Goal: Task Accomplishment & Management: Manage account settings

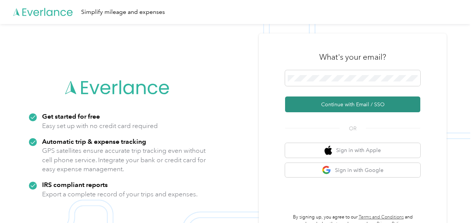
click at [328, 102] on button "Continue with Email / SSO" at bounding box center [352, 104] width 135 height 16
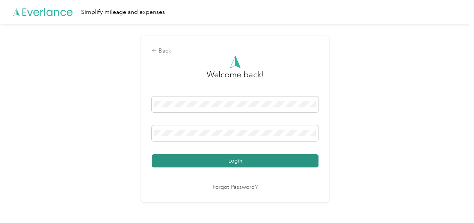
click at [230, 162] on button "Login" at bounding box center [235, 160] width 167 height 13
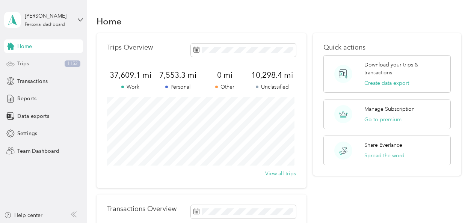
click at [38, 63] on div "Trips 1152" at bounding box center [43, 64] width 79 height 14
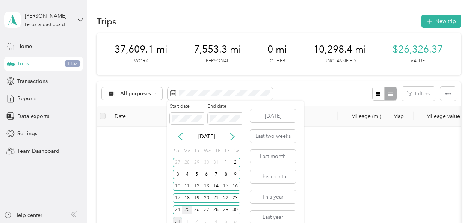
click at [189, 208] on div "25" at bounding box center [187, 209] width 10 height 9
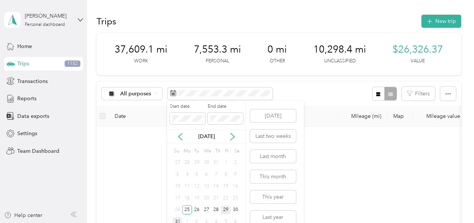
click at [226, 208] on div "29" at bounding box center [226, 209] width 10 height 9
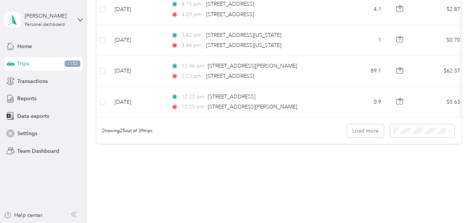
scroll to position [808, 0]
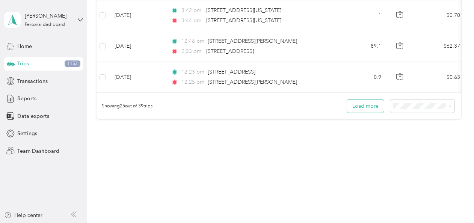
click at [366, 102] on button "Load more" at bounding box center [365, 105] width 37 height 13
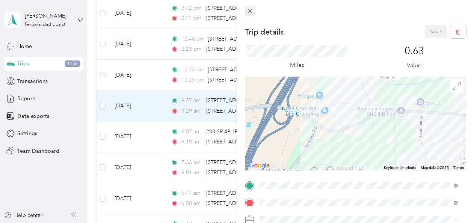
click at [250, 11] on icon at bounding box center [250, 11] width 4 height 4
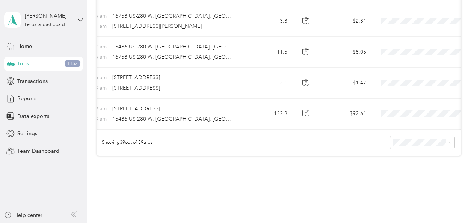
scroll to position [0, 95]
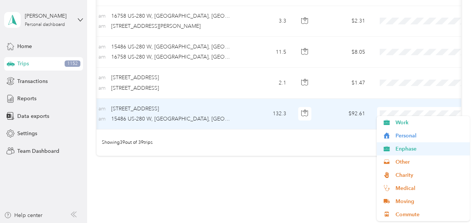
click at [414, 149] on span "Enphase" at bounding box center [429, 149] width 69 height 8
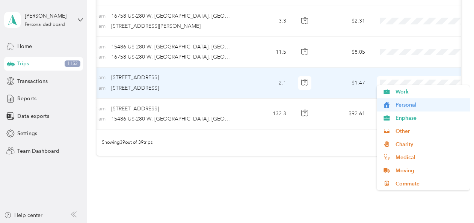
click at [417, 105] on span "Personal" at bounding box center [429, 105] width 69 height 8
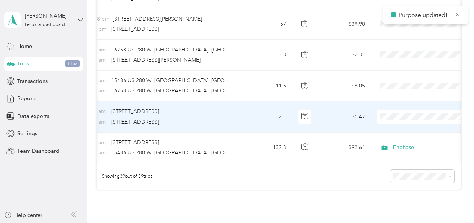
scroll to position [1162, 0]
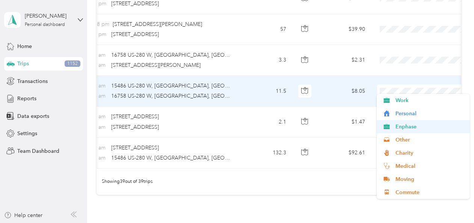
click at [416, 127] on span "Enphase" at bounding box center [429, 127] width 69 height 8
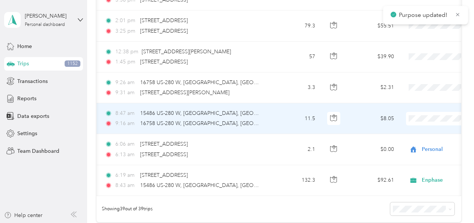
scroll to position [0, 61]
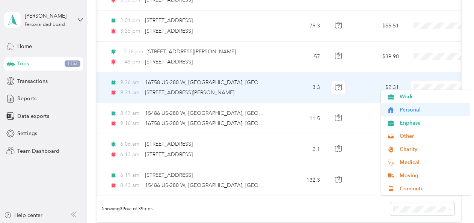
click at [420, 112] on span "Personal" at bounding box center [433, 110] width 69 height 8
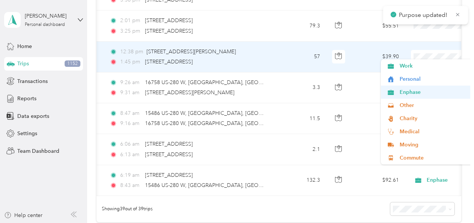
click at [419, 92] on span "Enphase" at bounding box center [433, 92] width 69 height 8
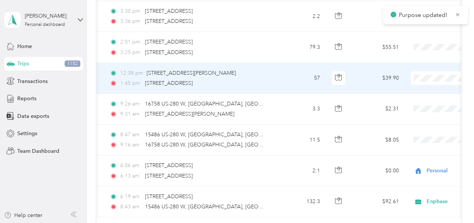
scroll to position [1087, 0]
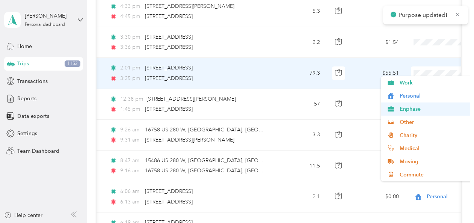
click at [418, 108] on span "Enphase" at bounding box center [433, 109] width 69 height 8
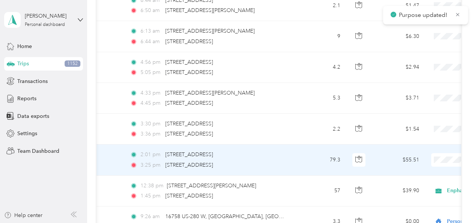
scroll to position [0, 43]
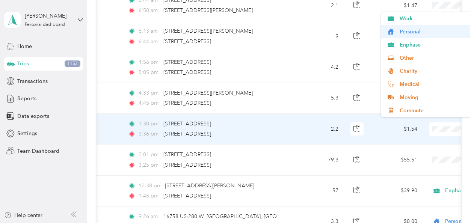
click at [418, 33] on span "Personal" at bounding box center [433, 32] width 69 height 8
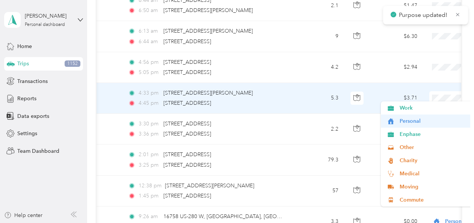
click at [420, 120] on span "Personal" at bounding box center [433, 121] width 69 height 8
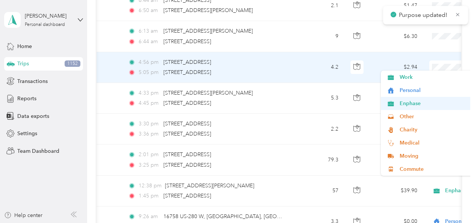
click at [420, 103] on span "Enphase" at bounding box center [433, 103] width 69 height 8
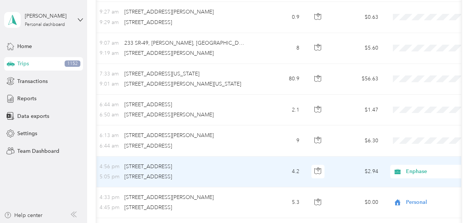
scroll to position [0, 82]
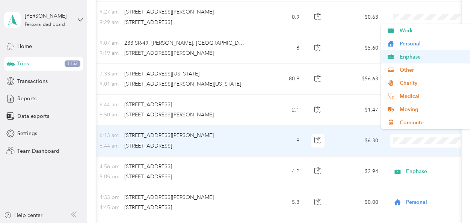
click at [420, 60] on span "Enphase" at bounding box center [433, 57] width 69 height 8
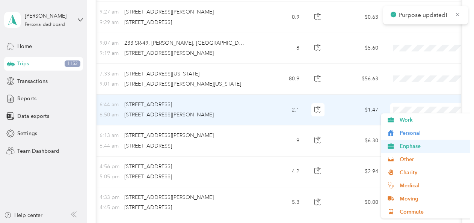
click at [419, 146] on span "Enphase" at bounding box center [433, 146] width 69 height 8
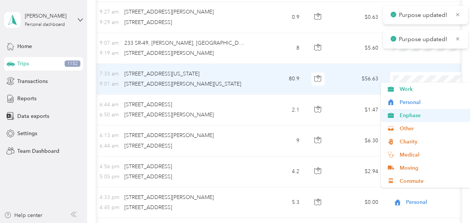
click at [423, 113] on span "Enphase" at bounding box center [433, 115] width 69 height 8
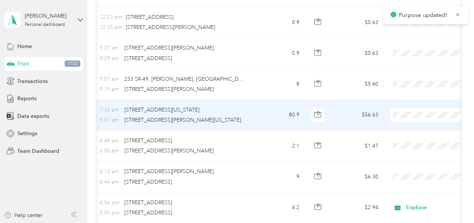
scroll to position [849, 0]
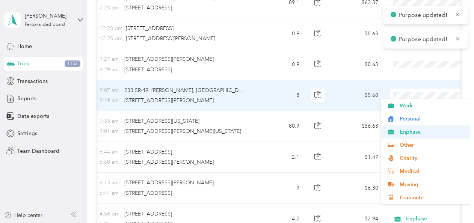
click at [423, 131] on span "Enphase" at bounding box center [433, 132] width 69 height 8
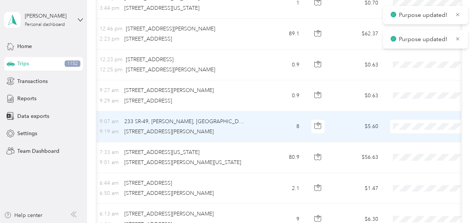
scroll to position [810, 0]
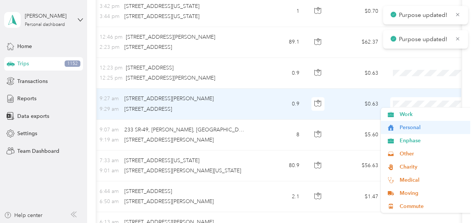
click at [421, 126] on span "Personal" at bounding box center [433, 127] width 69 height 8
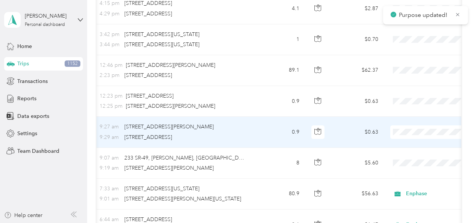
scroll to position [777, 0]
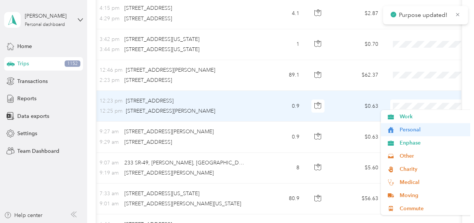
click at [419, 128] on span "Personal" at bounding box center [433, 130] width 69 height 8
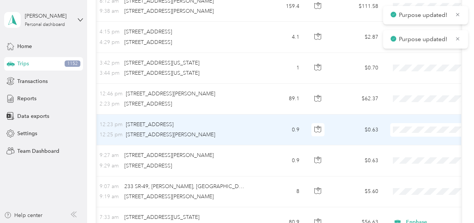
scroll to position [752, 0]
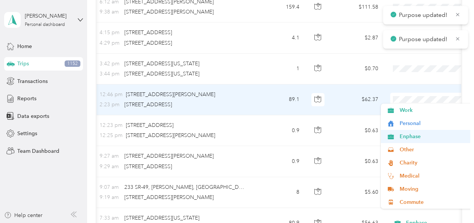
click at [423, 137] on span "Enphase" at bounding box center [433, 137] width 69 height 8
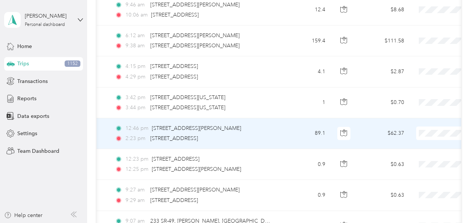
scroll to position [0, 61]
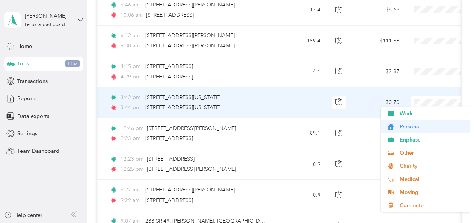
click at [420, 129] on span "Personal" at bounding box center [433, 127] width 69 height 8
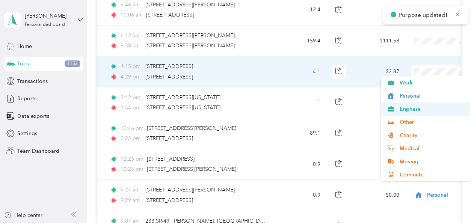
click at [420, 110] on span "Enphase" at bounding box center [433, 109] width 69 height 8
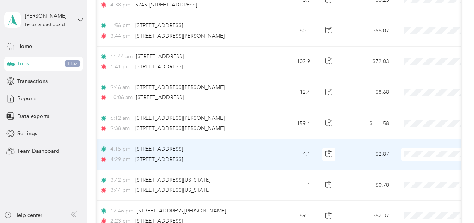
scroll to position [0, 71]
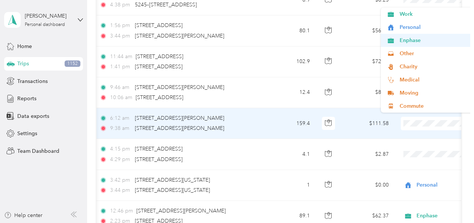
click at [422, 42] on span "Enphase" at bounding box center [433, 40] width 69 height 8
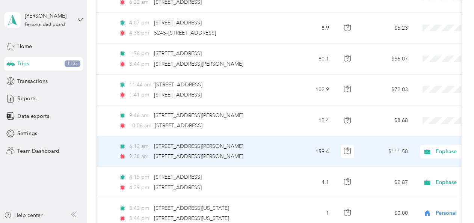
scroll to position [0, 64]
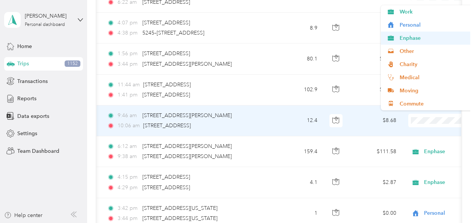
click at [425, 41] on span "Enphase" at bounding box center [433, 38] width 69 height 8
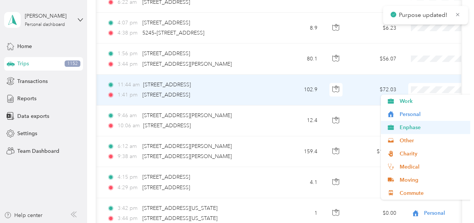
click at [423, 128] on span "Enphase" at bounding box center [433, 127] width 69 height 8
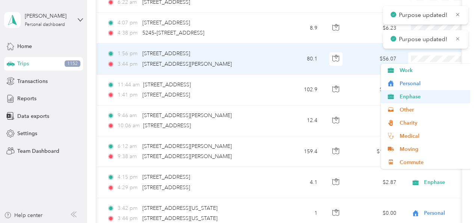
click at [425, 98] on span "Enphase" at bounding box center [433, 97] width 69 height 8
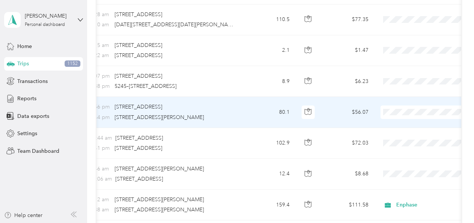
scroll to position [0, 92]
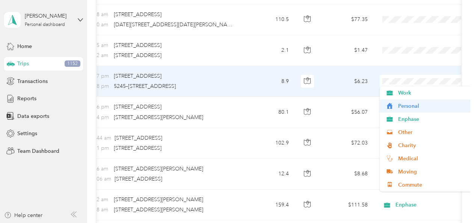
click at [422, 106] on span "Personal" at bounding box center [432, 106] width 69 height 8
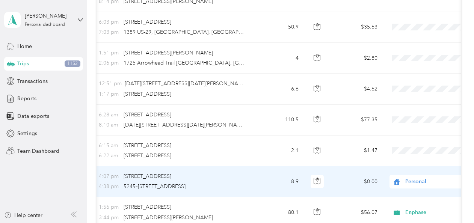
scroll to position [0, 83]
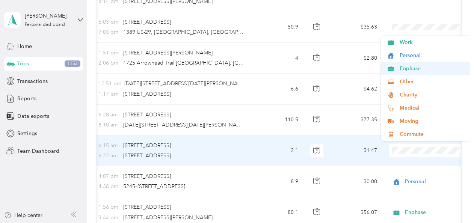
click at [421, 70] on span "Enphase" at bounding box center [433, 69] width 69 height 8
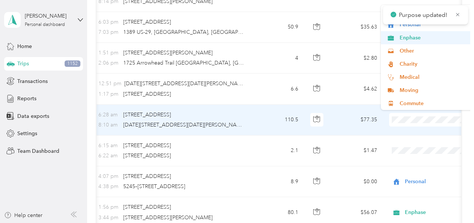
click at [426, 44] on li "Enphase" at bounding box center [427, 37] width 93 height 13
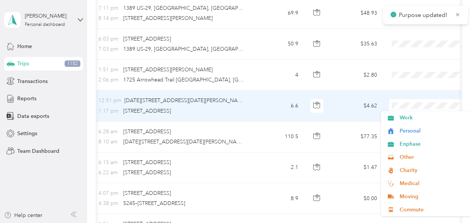
scroll to position [438, 0]
click at [416, 133] on span "Personal" at bounding box center [433, 131] width 69 height 8
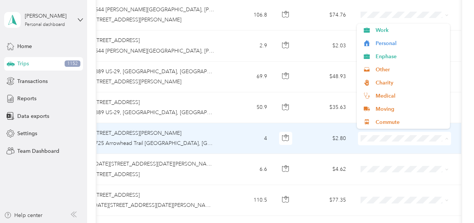
scroll to position [0, 120]
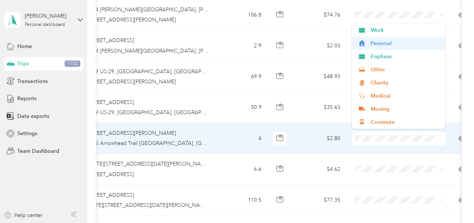
click at [406, 42] on span "Personal" at bounding box center [404, 43] width 69 height 8
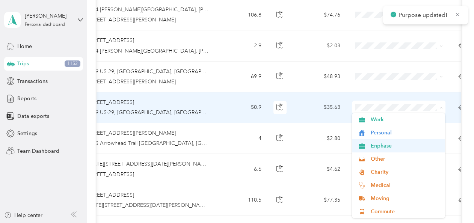
click at [392, 147] on span "Enphase" at bounding box center [404, 146] width 69 height 8
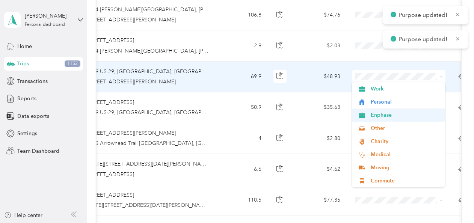
click at [400, 116] on span "Enphase" at bounding box center [404, 115] width 69 height 8
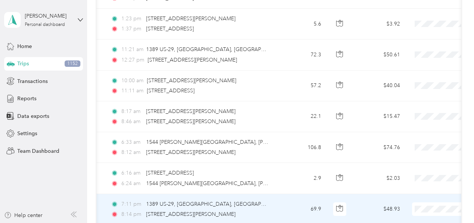
scroll to position [0, 61]
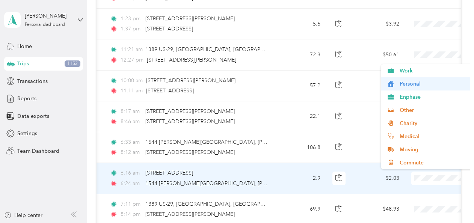
click at [423, 85] on span "Personal" at bounding box center [433, 84] width 69 height 8
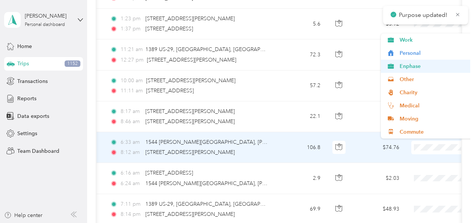
click at [425, 67] on span "Enphase" at bounding box center [433, 66] width 69 height 8
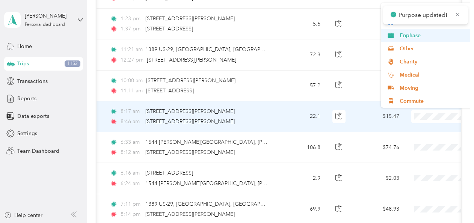
click at [424, 39] on span "Enphase" at bounding box center [433, 36] width 69 height 8
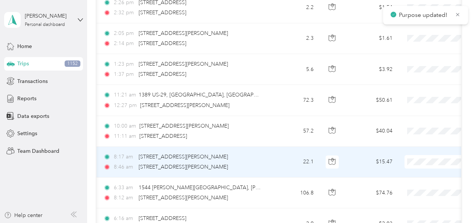
scroll to position [0, 74]
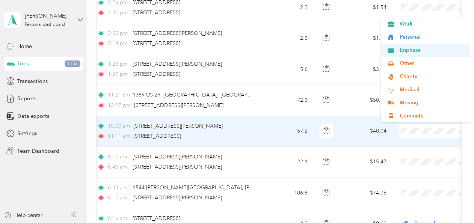
click at [423, 53] on span "Enphase" at bounding box center [433, 50] width 69 height 8
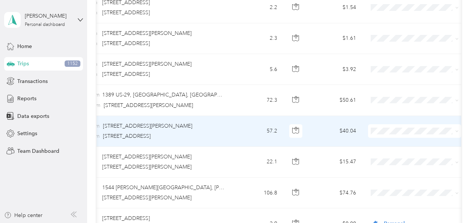
scroll to position [0, 106]
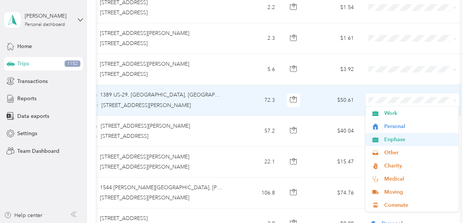
click at [406, 139] on span "Enphase" at bounding box center [418, 140] width 69 height 8
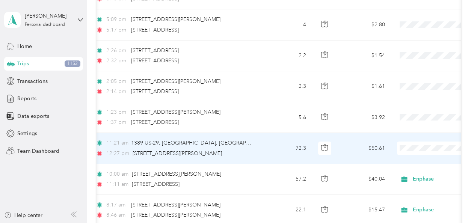
scroll to position [0, 75]
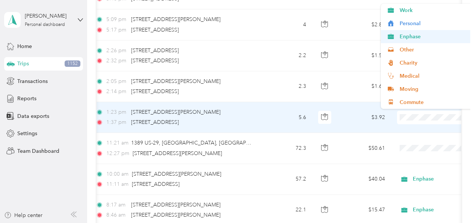
click at [421, 38] on span "Enphase" at bounding box center [433, 37] width 69 height 8
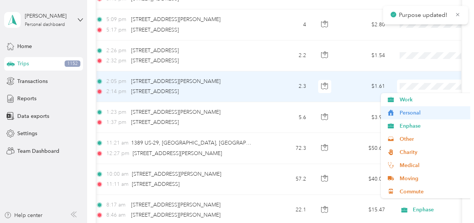
click at [420, 114] on span "Personal" at bounding box center [433, 113] width 69 height 8
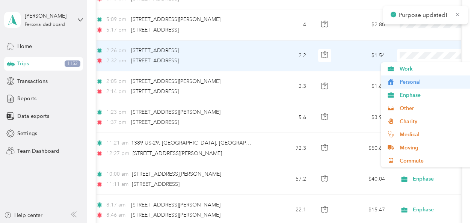
click at [411, 83] on span "Personal" at bounding box center [433, 82] width 69 height 8
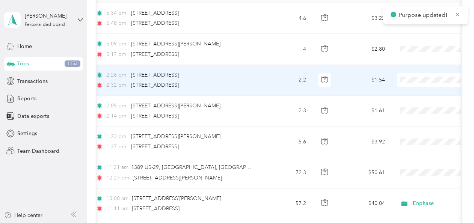
scroll to position [97, 0]
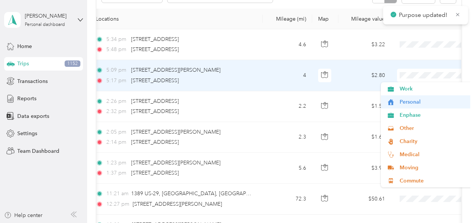
click at [418, 101] on span "Personal" at bounding box center [433, 102] width 69 height 8
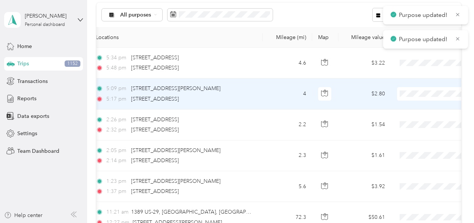
scroll to position [71, 0]
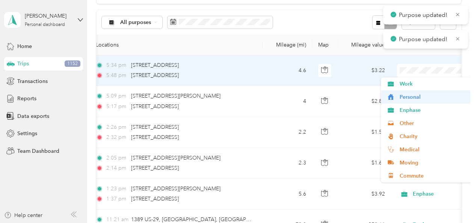
click at [416, 98] on span "Personal" at bounding box center [433, 97] width 69 height 8
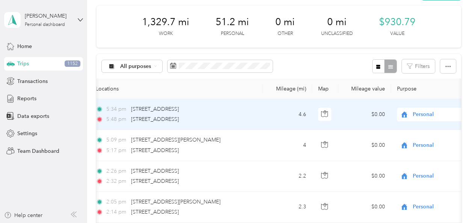
scroll to position [0, 0]
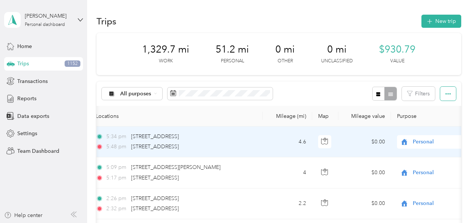
click at [446, 94] on icon "button" at bounding box center [447, 94] width 5 height 2
click at [440, 120] on span "Export" at bounding box center [435, 120] width 16 height 6
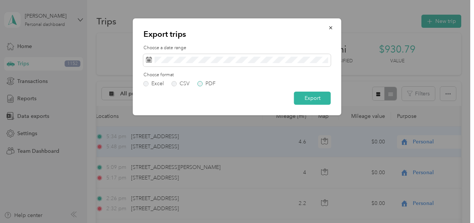
click at [204, 81] on label "PDF" at bounding box center [206, 83] width 18 height 5
click at [315, 96] on button "Export" at bounding box center [312, 98] width 37 height 13
